Goal: Information Seeking & Learning: Understand process/instructions

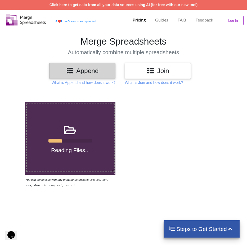
click at [160, 73] on h3 "Join" at bounding box center [158, 71] width 58 height 8
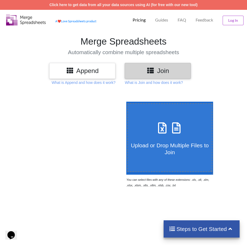
click at [49, 63] on section "Merge Spreadsheets Automatically combine multiple spreadsheets" at bounding box center [123, 45] width 247 height 34
click at [64, 70] on h3 "Append" at bounding box center [82, 71] width 58 height 8
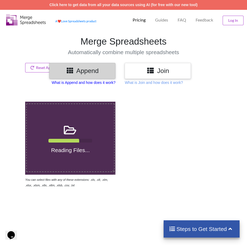
click at [88, 82] on p "What is Append and how does it work?" at bounding box center [84, 82] width 64 height 5
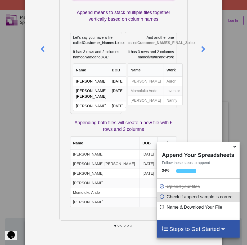
scroll to position [76, 0]
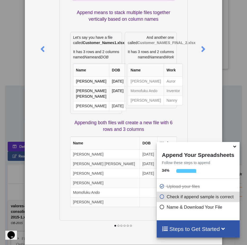
click at [17, 108] on div "What is Append? Append means to stack multiple files together vertically based …" at bounding box center [123, 122] width 247 height 245
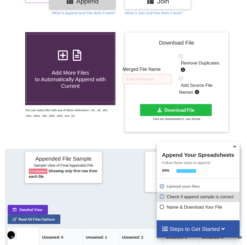
scroll to position [0, 0]
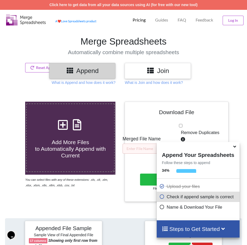
click at [150, 73] on icon at bounding box center [151, 70] width 8 height 7
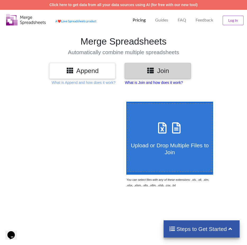
click at [153, 82] on p "What is Join and how does it work?" at bounding box center [154, 82] width 58 height 5
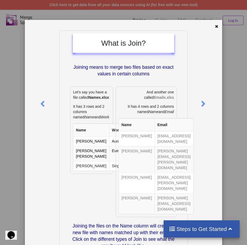
click at [15, 127] on div "What is Join? Joining means to merge two files based on exact values in certain…" at bounding box center [123, 122] width 247 height 245
